Goal: Check status

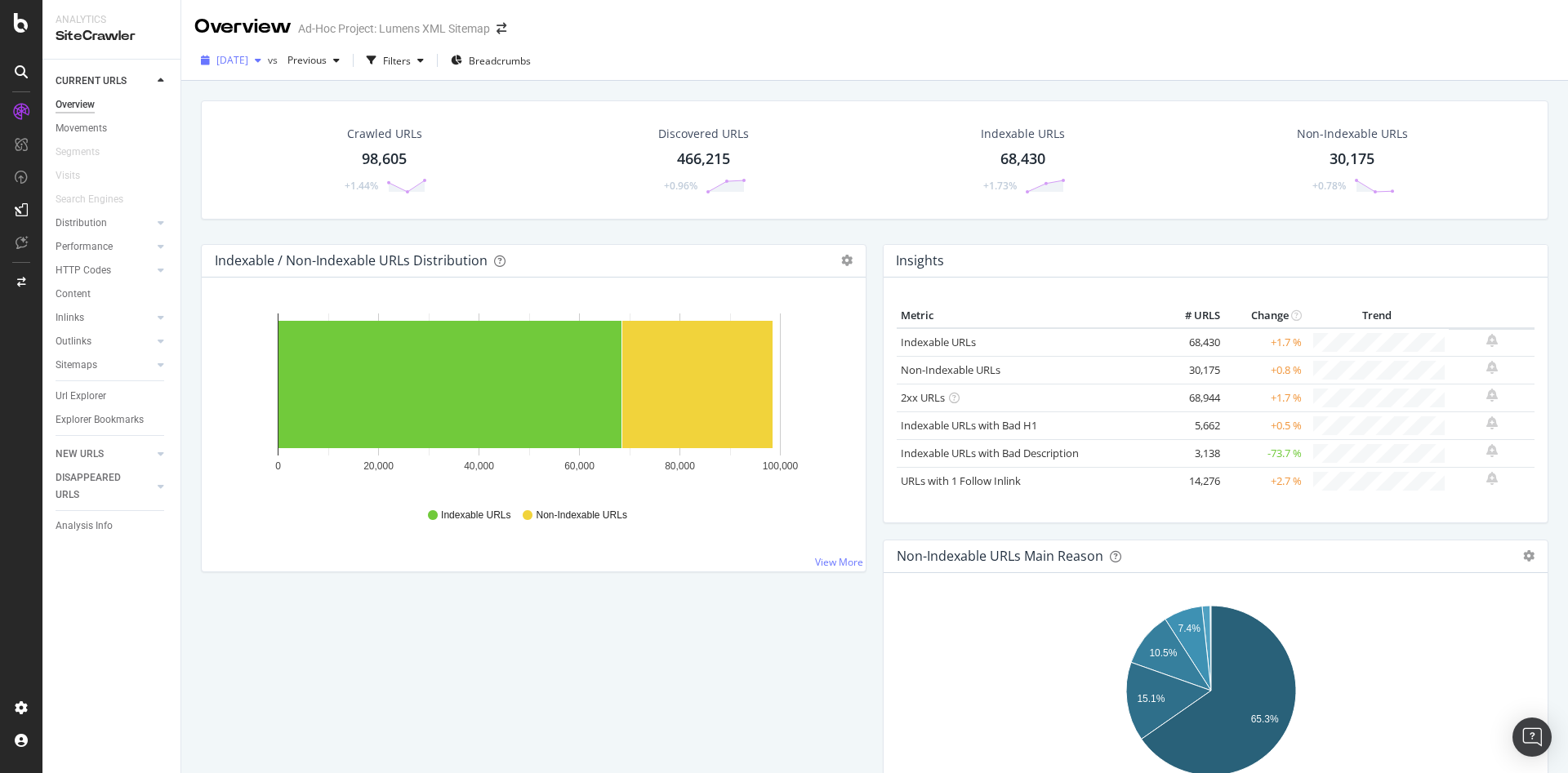
click at [248, 59] on span "2025 Jul. 18th" at bounding box center [232, 59] width 32 height 14
click at [198, 240] on div "Crawled URLs 98,605 +1.44% Discovered URLs 466,215 +0.96% Indexable URLs 68,430…" at bounding box center [875, 172] width 1364 height 144
